Goal: Transaction & Acquisition: Purchase product/service

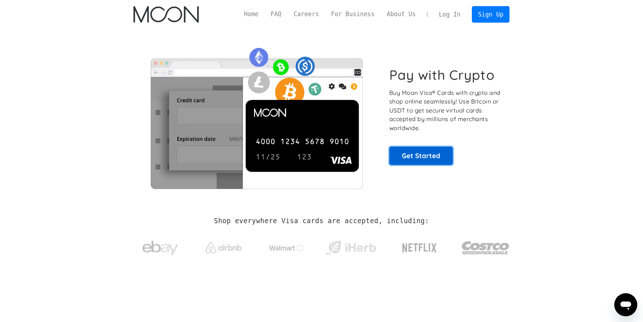
click at [431, 158] on link "Get Started" at bounding box center [421, 155] width 64 height 18
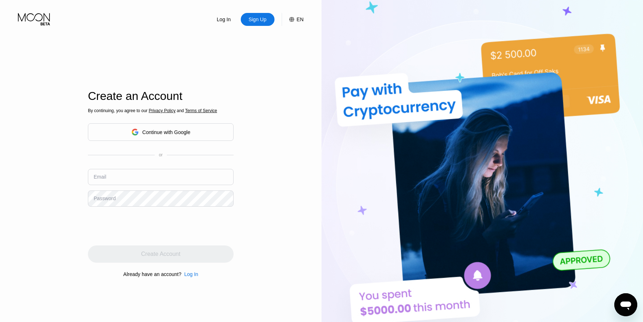
click at [186, 132] on div "Continue with Google" at bounding box center [166, 132] width 48 height 6
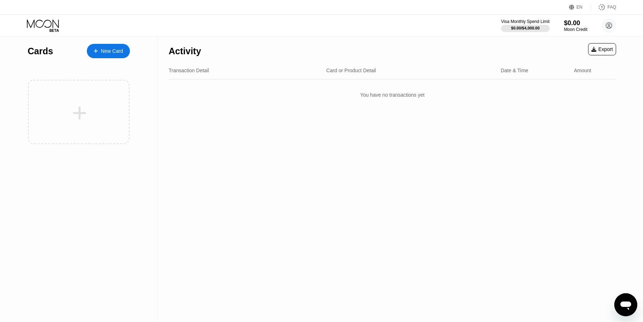
click at [108, 52] on div "New Card" at bounding box center [112, 51] width 22 height 6
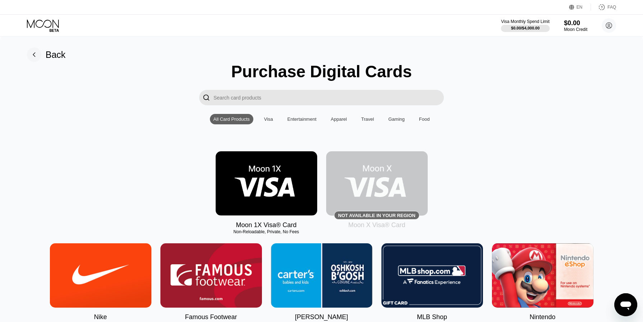
click at [270, 176] on img at bounding box center [267, 183] width 102 height 64
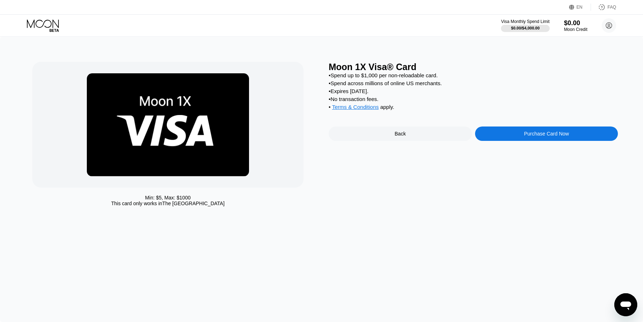
click at [538, 126] on div "Moon 1X Visa® Card • Spend up to $1,000 per non-reloadable card. • Spend across…" at bounding box center [473, 136] width 289 height 148
click at [537, 132] on div "Purchase Card Now" at bounding box center [546, 134] width 45 height 6
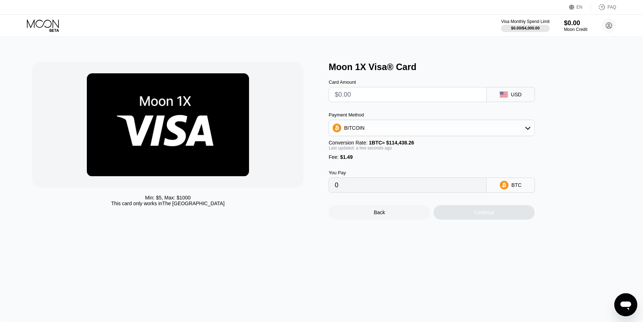
click at [397, 96] on input "text" at bounding box center [408, 94] width 146 height 14
type input "$5"
type input "0.00005672"
type input "$5"
click at [468, 214] on div "Continue" at bounding box center [485, 212] width 102 height 14
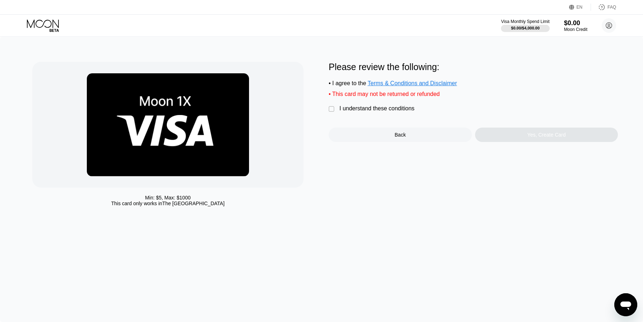
click at [468, 214] on div "Min: $ 5 , Max: $ 1000 This card only works in [GEOGRAPHIC_DATA] Please review …" at bounding box center [321, 179] width 643 height 285
click at [332, 111] on div "" at bounding box center [332, 109] width 7 height 7
click at [512, 135] on div "Yes, Create Card" at bounding box center [546, 134] width 143 height 14
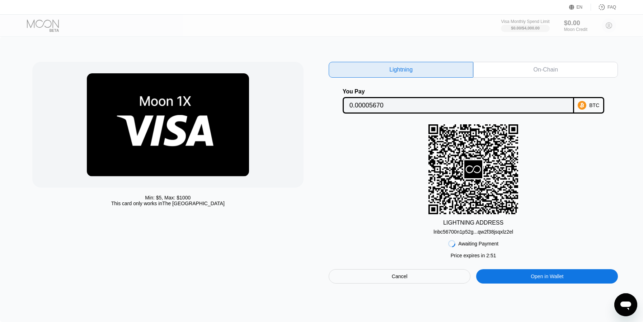
click at [475, 234] on div "lnbc56700n1p52g...qw2f38jsqxlz2el" at bounding box center [474, 232] width 80 height 6
